Goal: Task Accomplishment & Management: Use online tool/utility

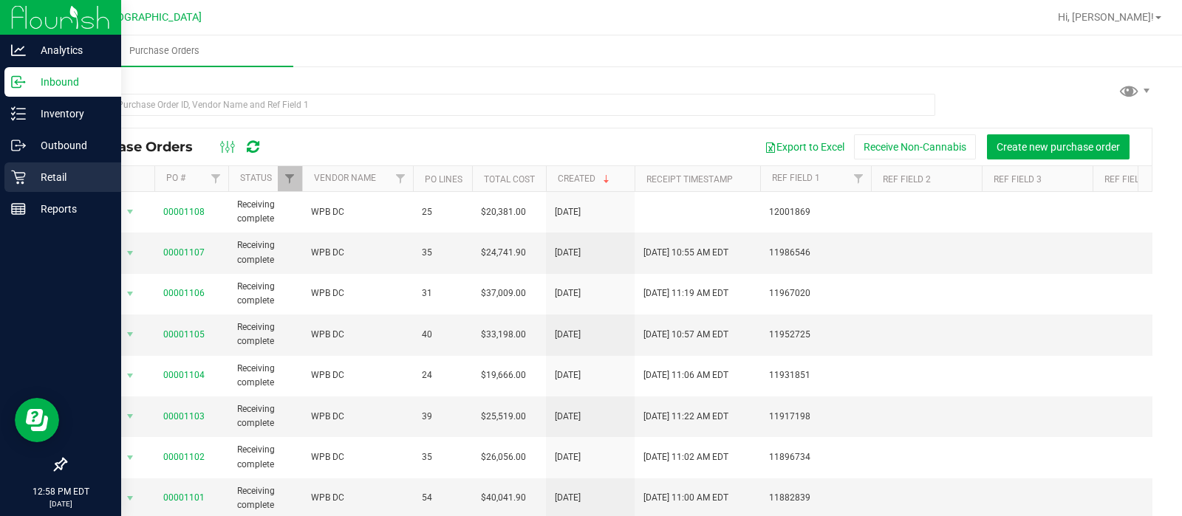
click at [28, 174] on p "Retail" at bounding box center [70, 177] width 89 height 18
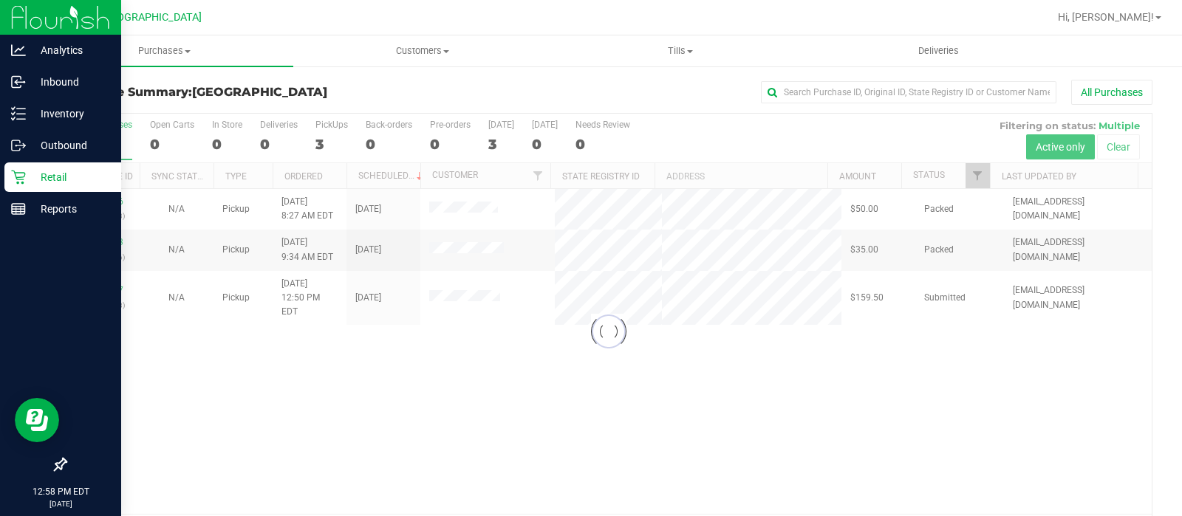
click at [104, 283] on div at bounding box center [609, 332] width 1086 height 436
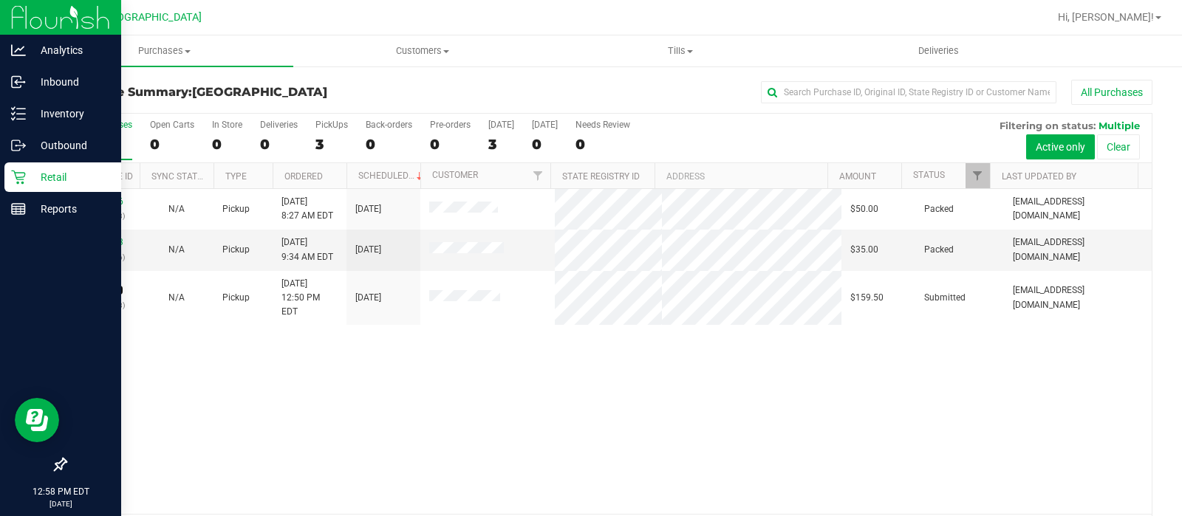
click at [104, 285] on link "12024597" at bounding box center [102, 290] width 41 height 10
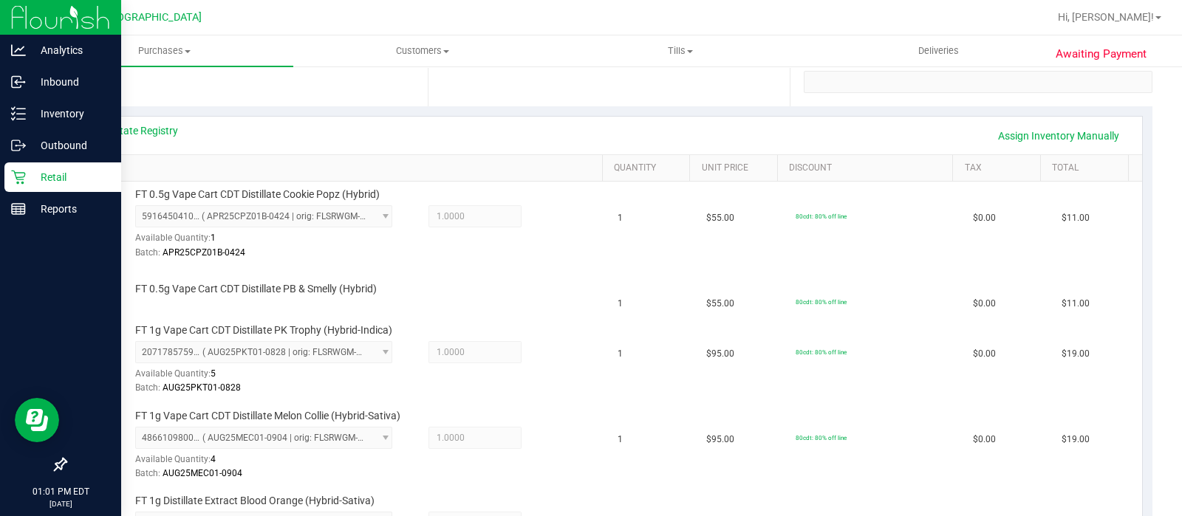
scroll to position [291, 0]
click at [1052, 142] on link "Assign Inventory Manually" at bounding box center [1058, 136] width 140 height 25
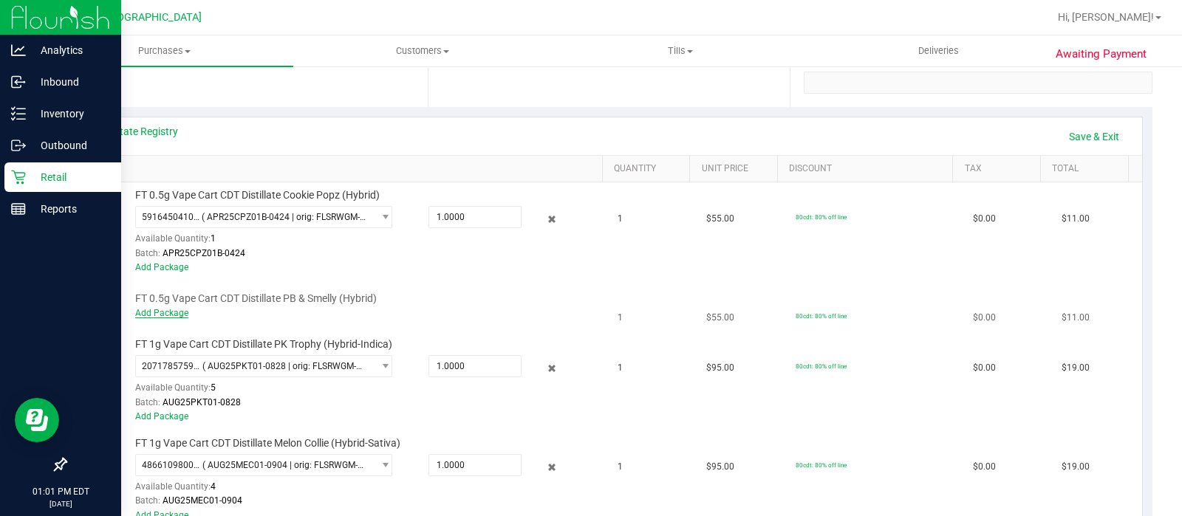
click at [168, 309] on link "Add Package" at bounding box center [161, 313] width 53 height 10
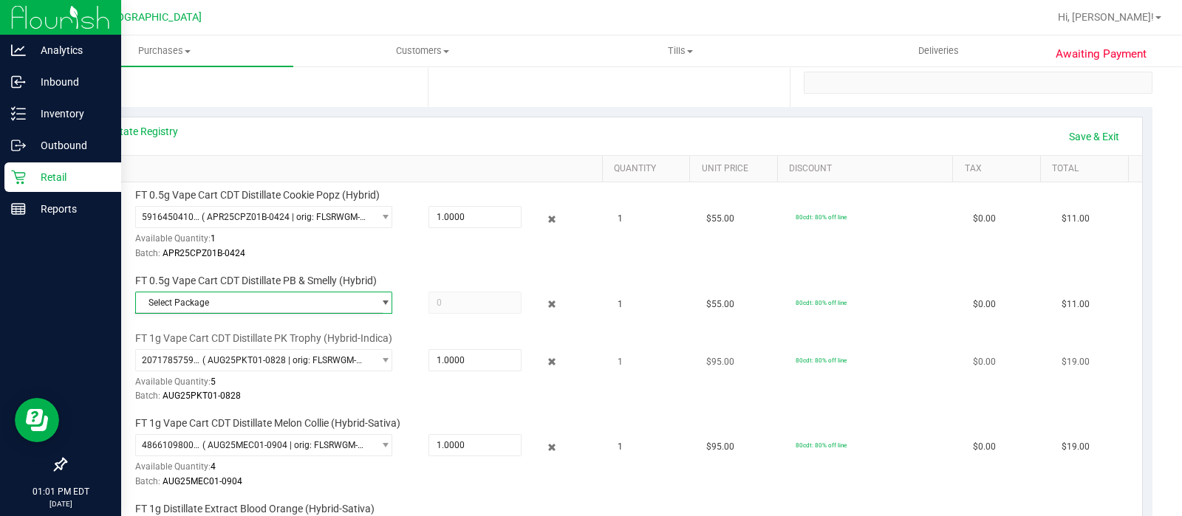
click at [167, 336] on span "FT 1g Vape Cart CDT Distillate PK Trophy (Hybrid-Indica)" at bounding box center [263, 339] width 257 height 14
click at [245, 303] on span "Select Package" at bounding box center [254, 303] width 237 height 21
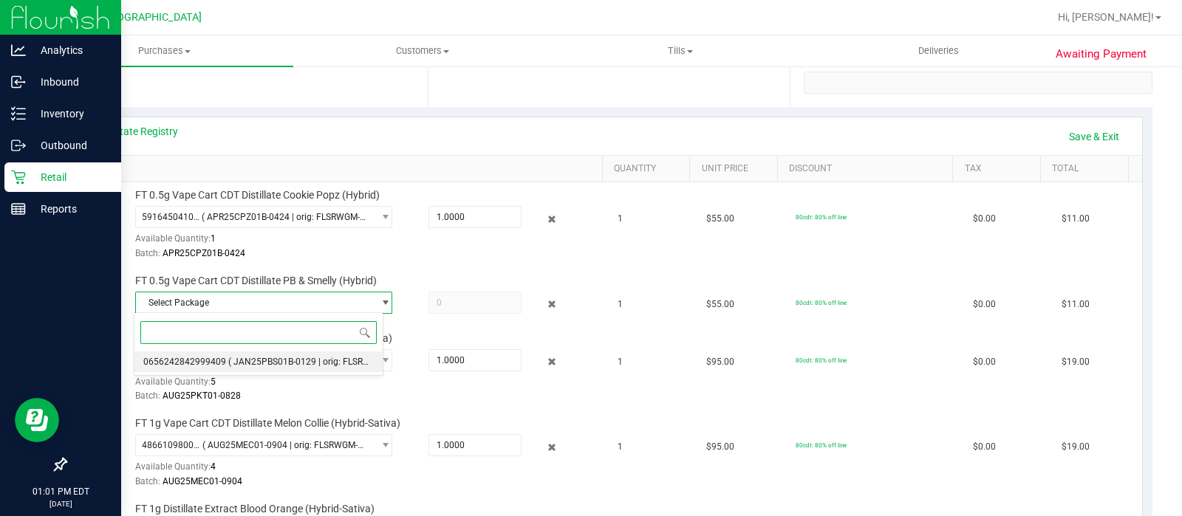
click at [255, 363] on span "( JAN25PBS01B-0129 | orig: FLSRWGM-20250204-1121 )" at bounding box center [342, 362] width 228 height 10
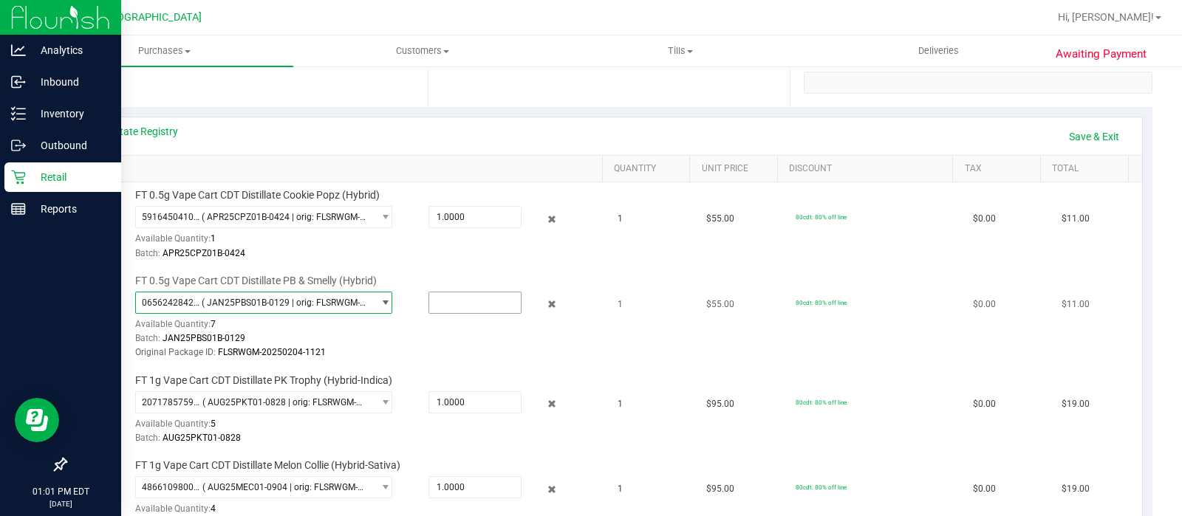
click at [451, 310] on input "text" at bounding box center [475, 303] width 92 height 21
type input "1"
click at [589, 297] on td "FT 0.5g Vape Cart CDT Distillate PB & Smelly (Hybrid) 0656242842999409 ( JAN25P…" at bounding box center [342, 318] width 533 height 100
type input "1.0000"
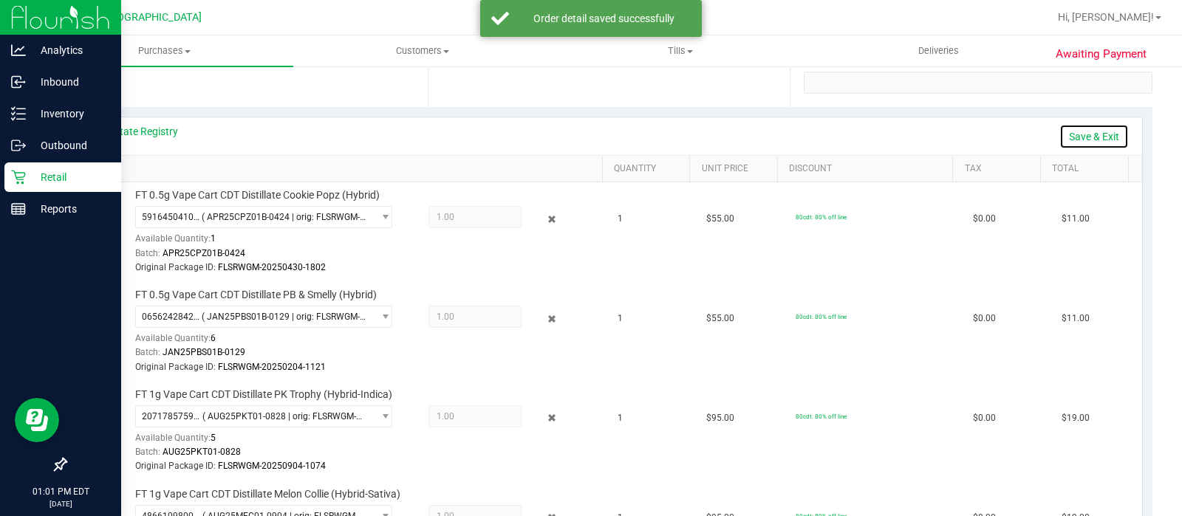
click at [1087, 146] on link "Save & Exit" at bounding box center [1093, 136] width 69 height 25
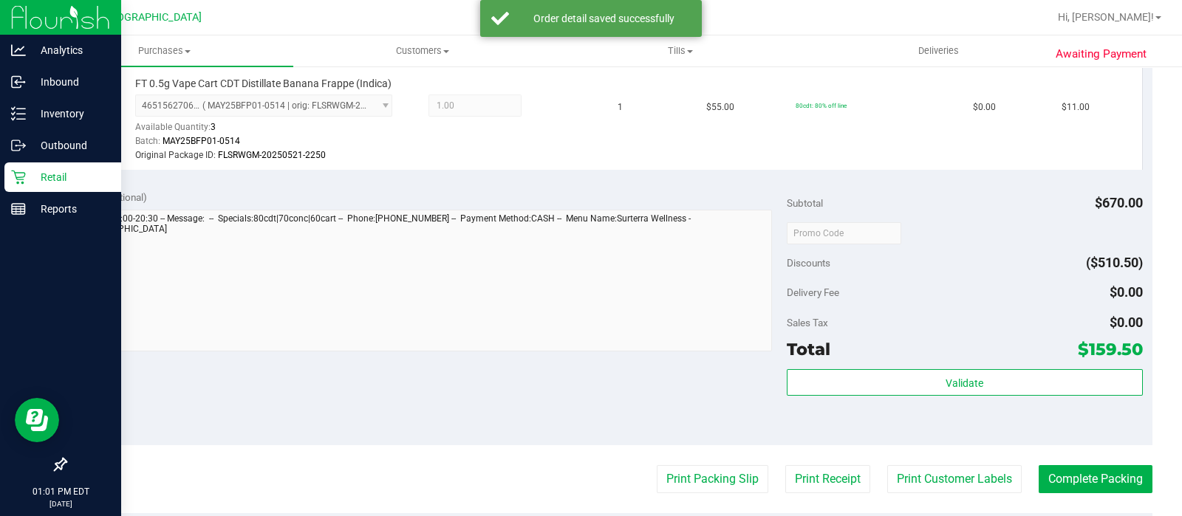
scroll to position [1497, 0]
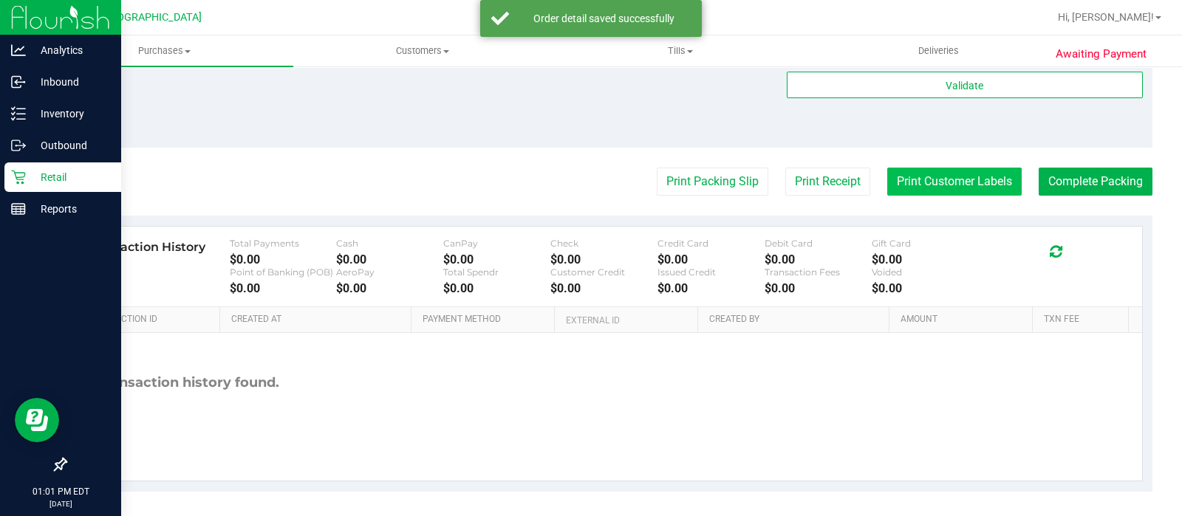
click at [948, 172] on button "Print Customer Labels" at bounding box center [954, 182] width 134 height 28
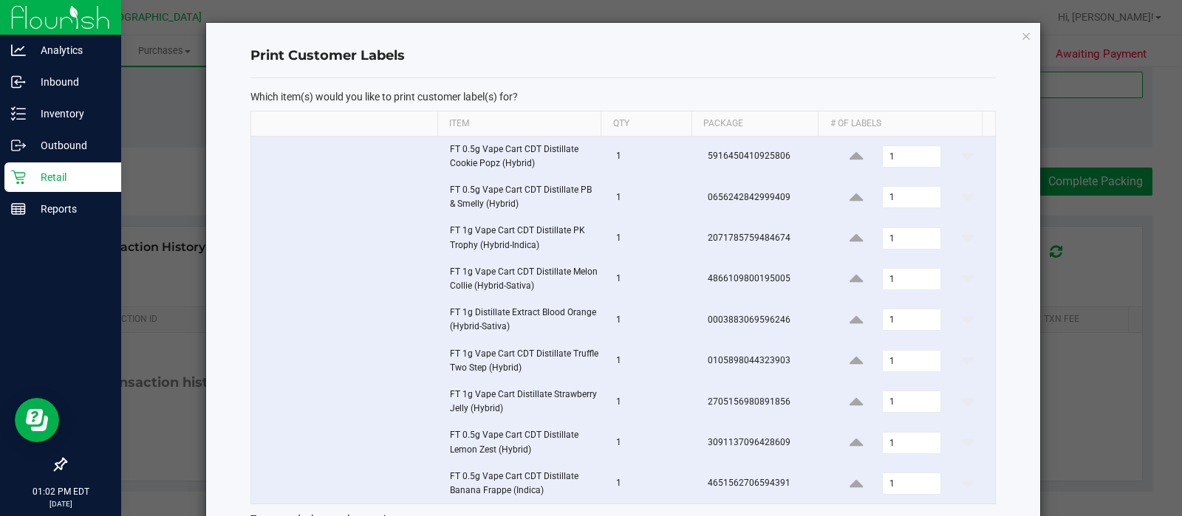
scroll to position [160, 0]
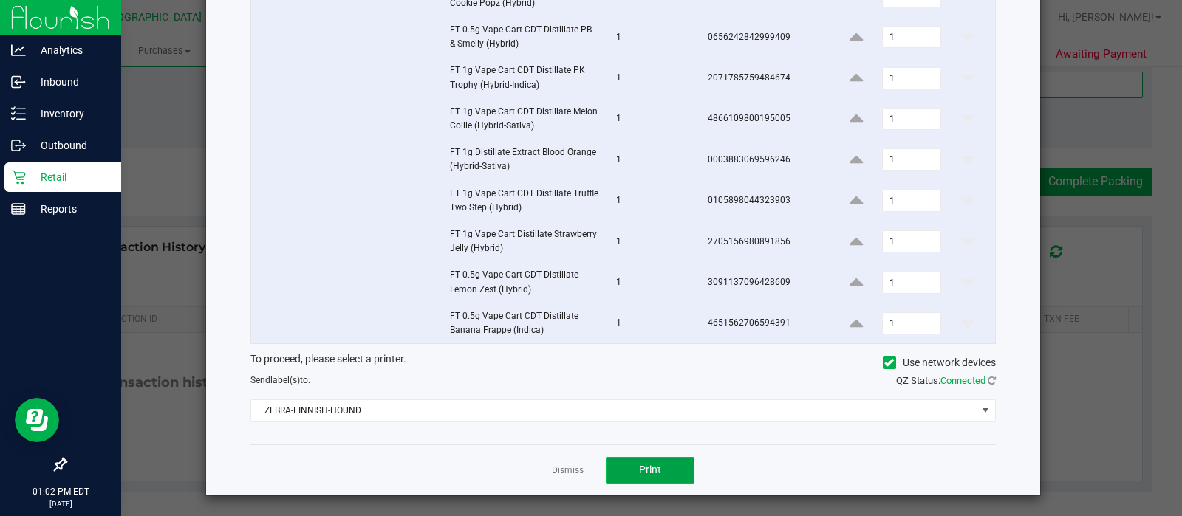
click at [656, 476] on button "Print" at bounding box center [650, 470] width 89 height 27
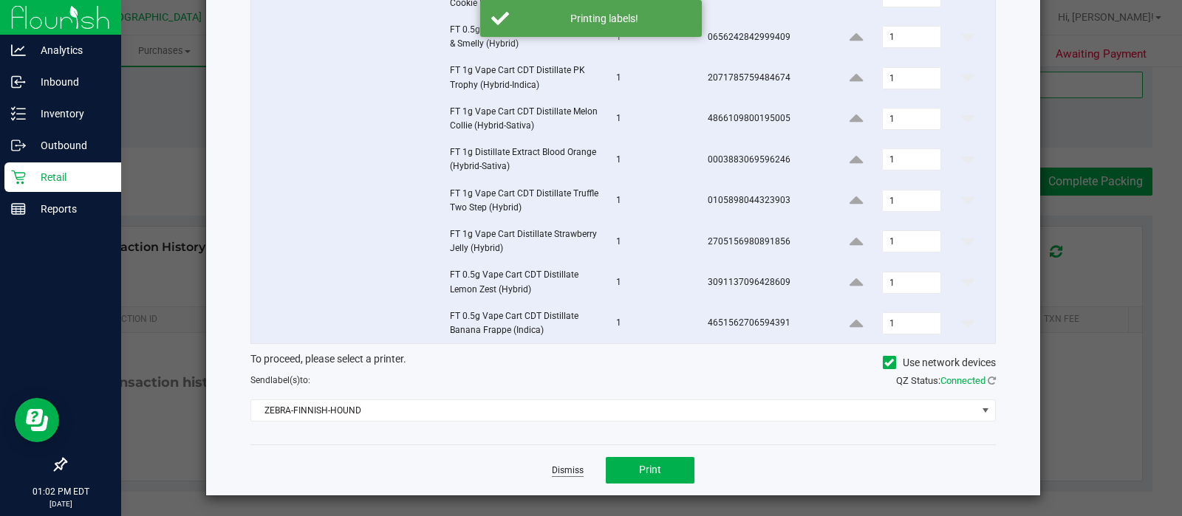
click at [558, 474] on link "Dismiss" at bounding box center [568, 471] width 32 height 13
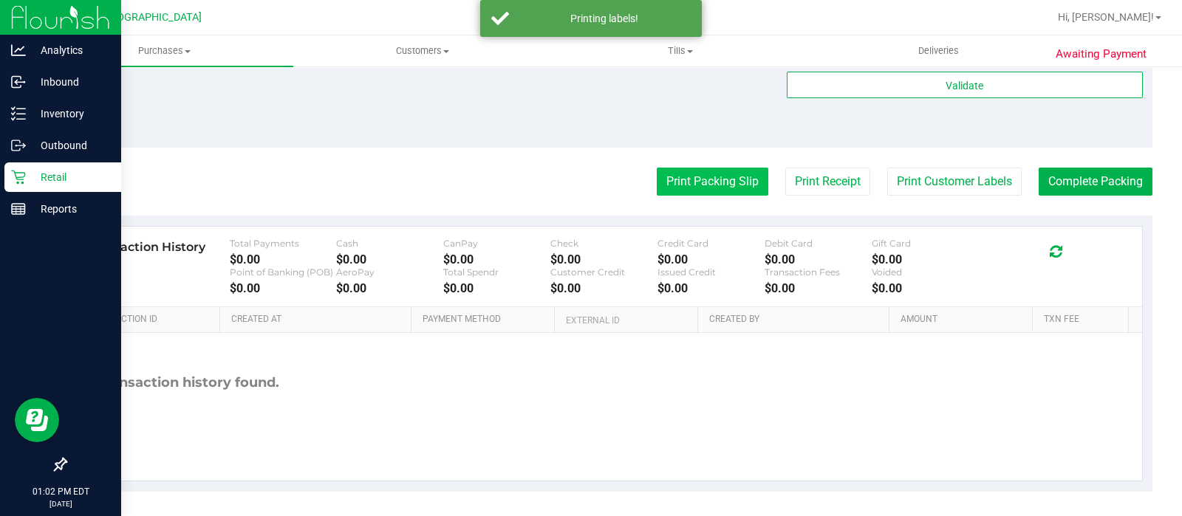
click at [725, 174] on button "Print Packing Slip" at bounding box center [713, 182] width 112 height 28
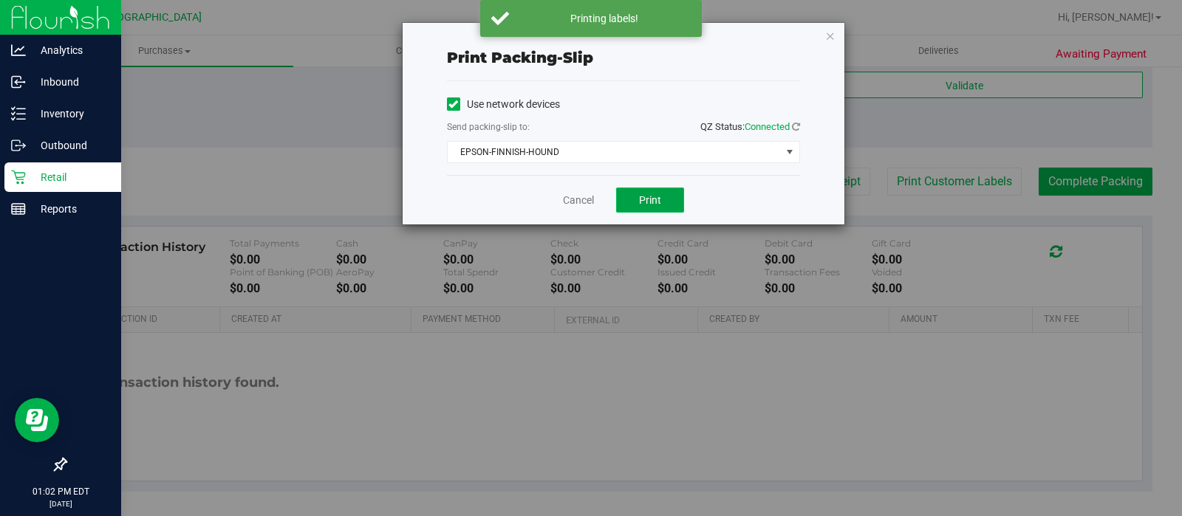
click at [654, 202] on span "Print" at bounding box center [650, 200] width 22 height 12
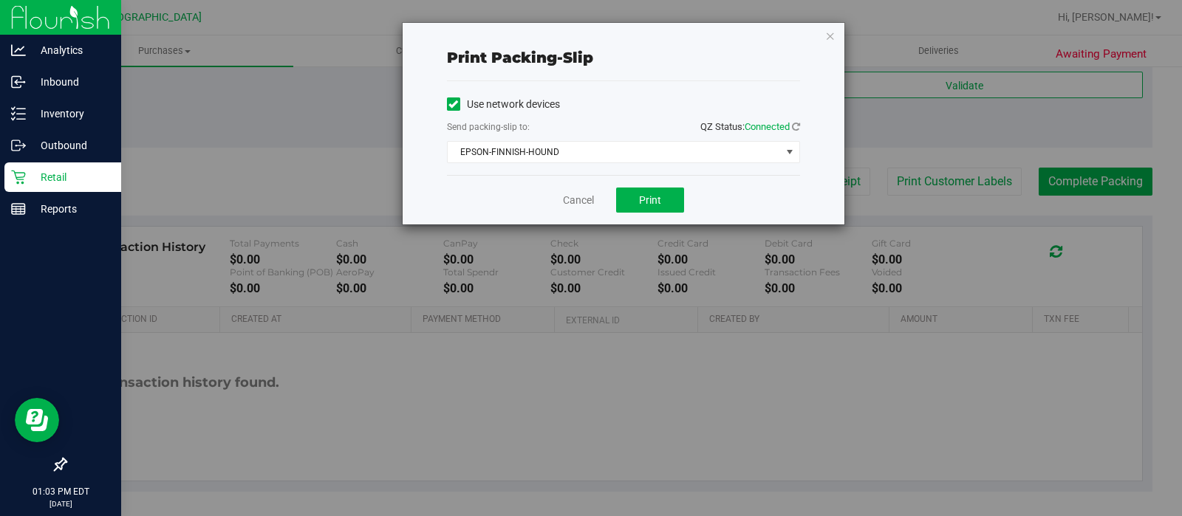
click at [567, 232] on div "Print packing-slip Use network devices Send packing-slip to: QZ Status: Connect…" at bounding box center [596, 258] width 1193 height 516
click at [576, 199] on link "Cancel" at bounding box center [578, 201] width 31 height 16
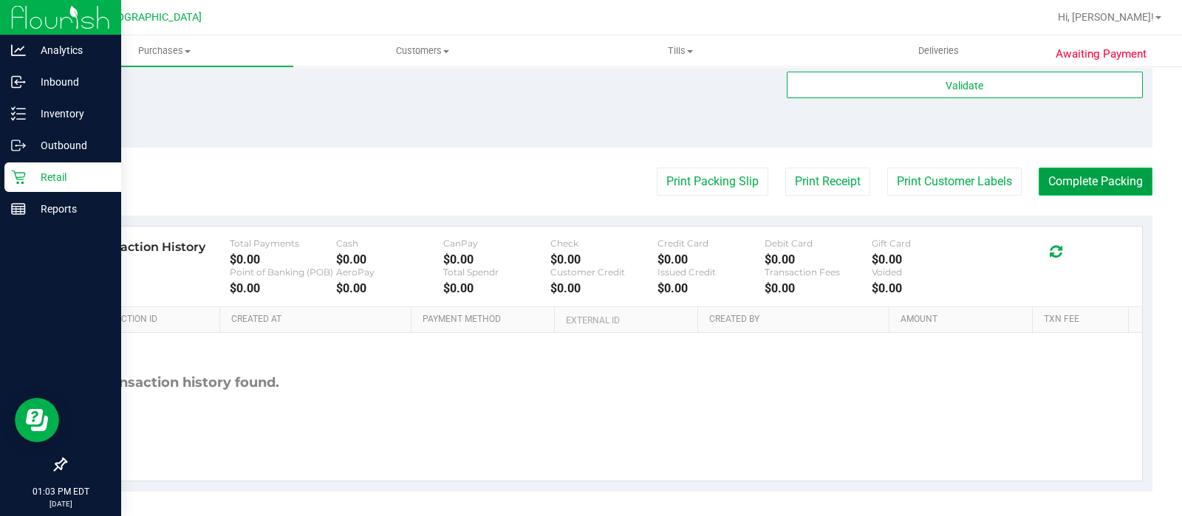
click at [1083, 188] on button "Complete Packing" at bounding box center [1096, 182] width 114 height 28
